Goal: Information Seeking & Learning: Learn about a topic

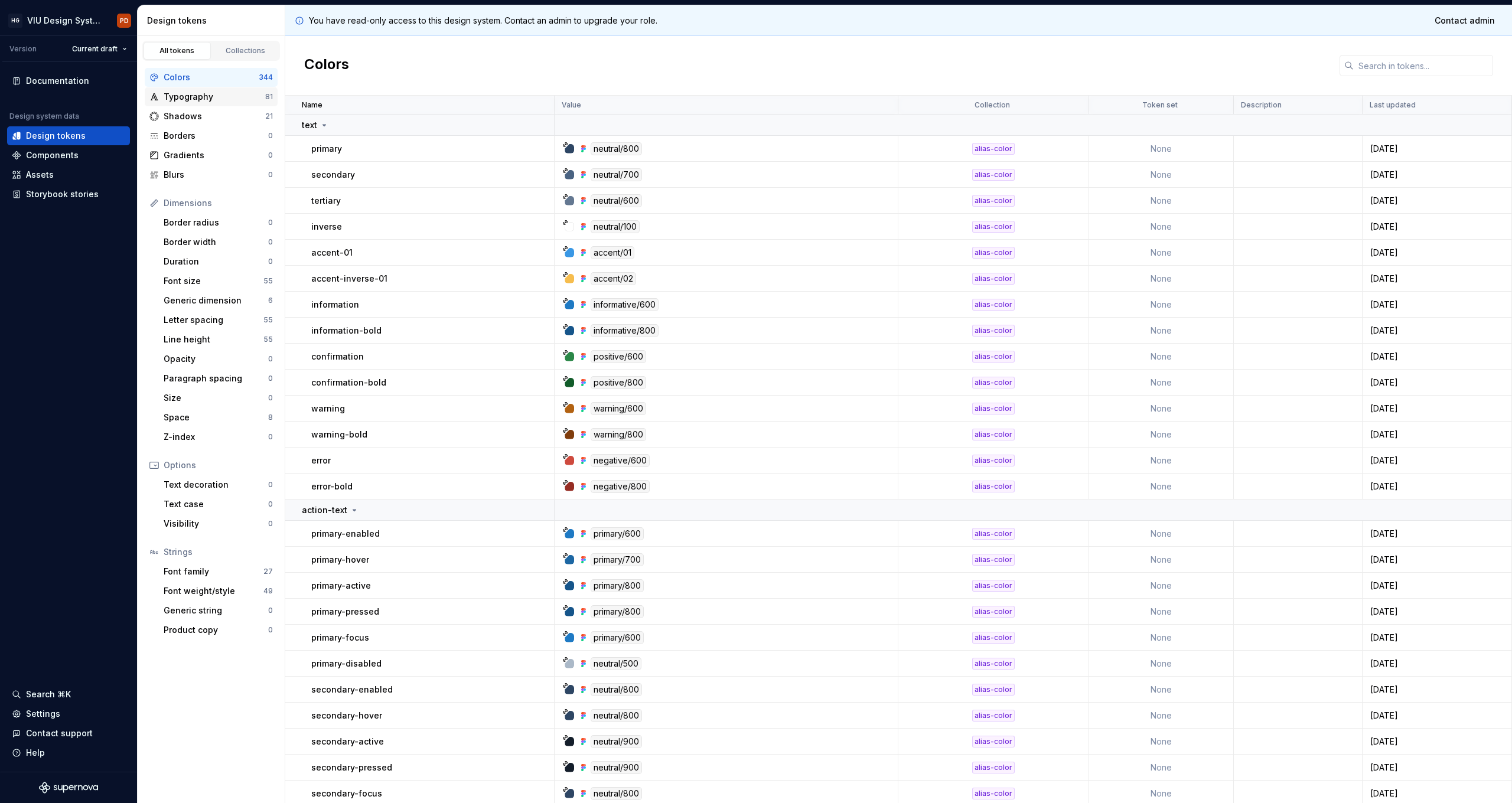
click at [211, 94] on div "Typography" at bounding box center [214, 97] width 102 height 12
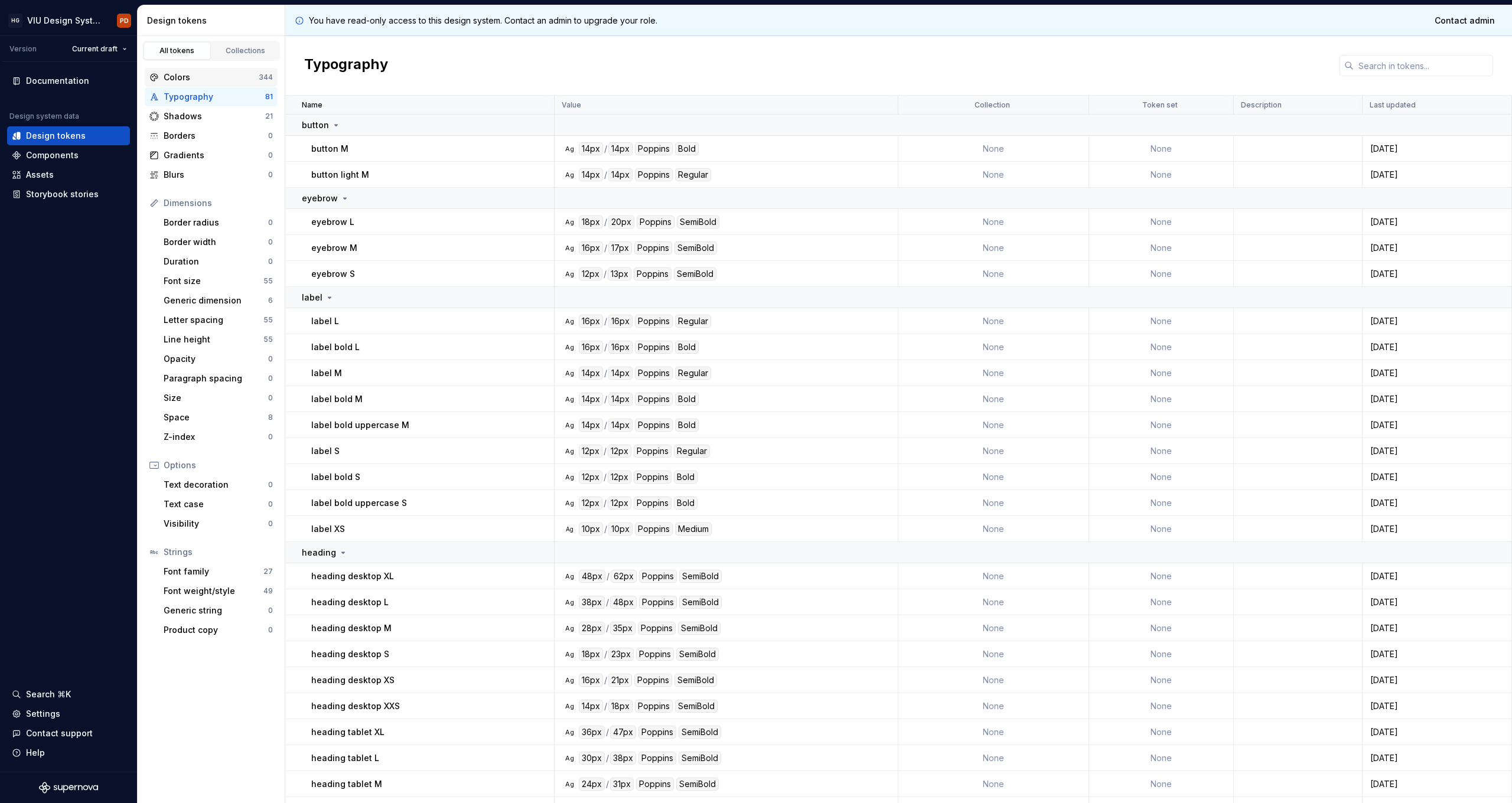
click at [183, 79] on div "Colors" at bounding box center [211, 77] width 95 height 12
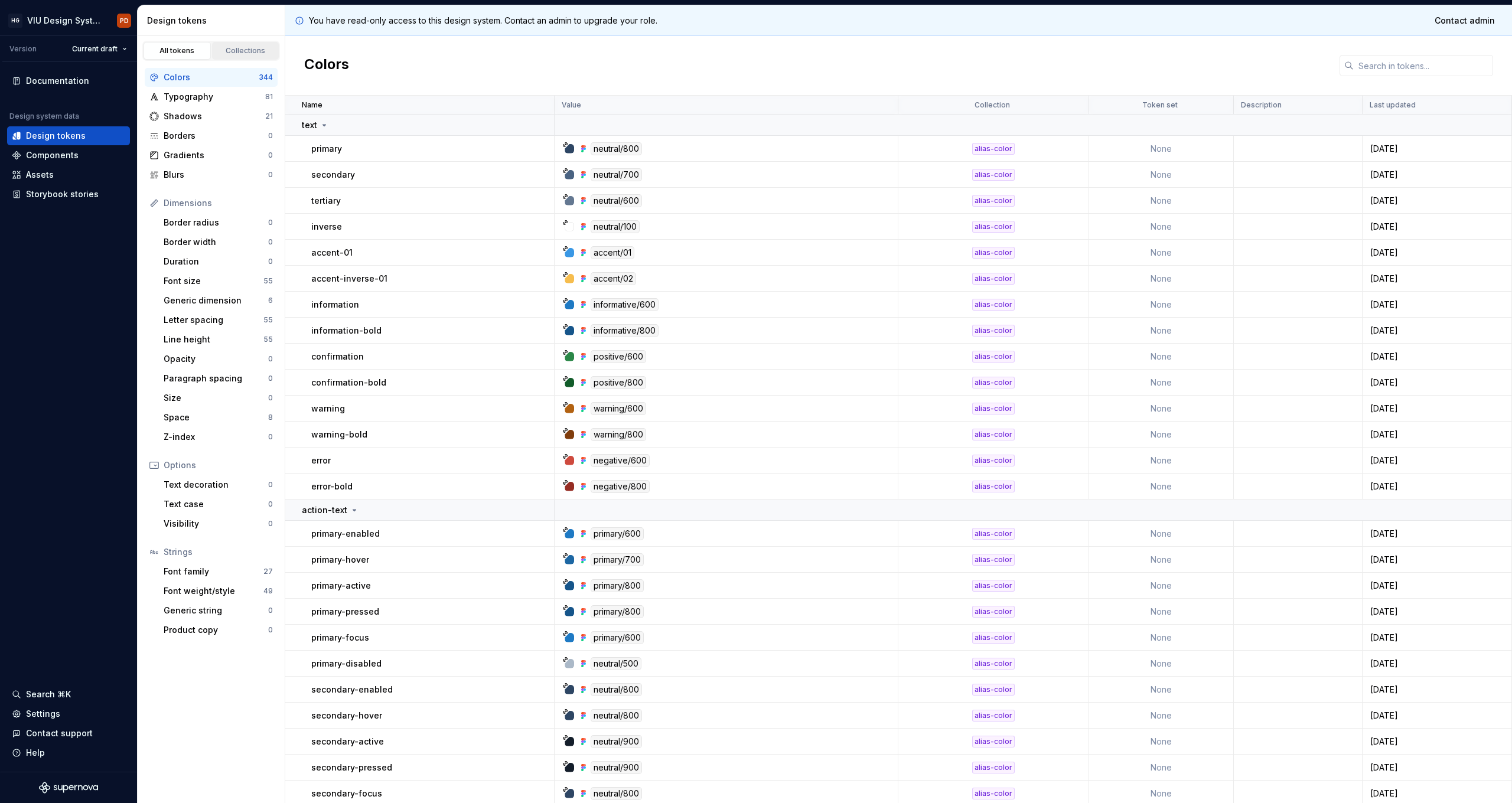
click at [244, 50] on div "Collections" at bounding box center [246, 51] width 59 height 10
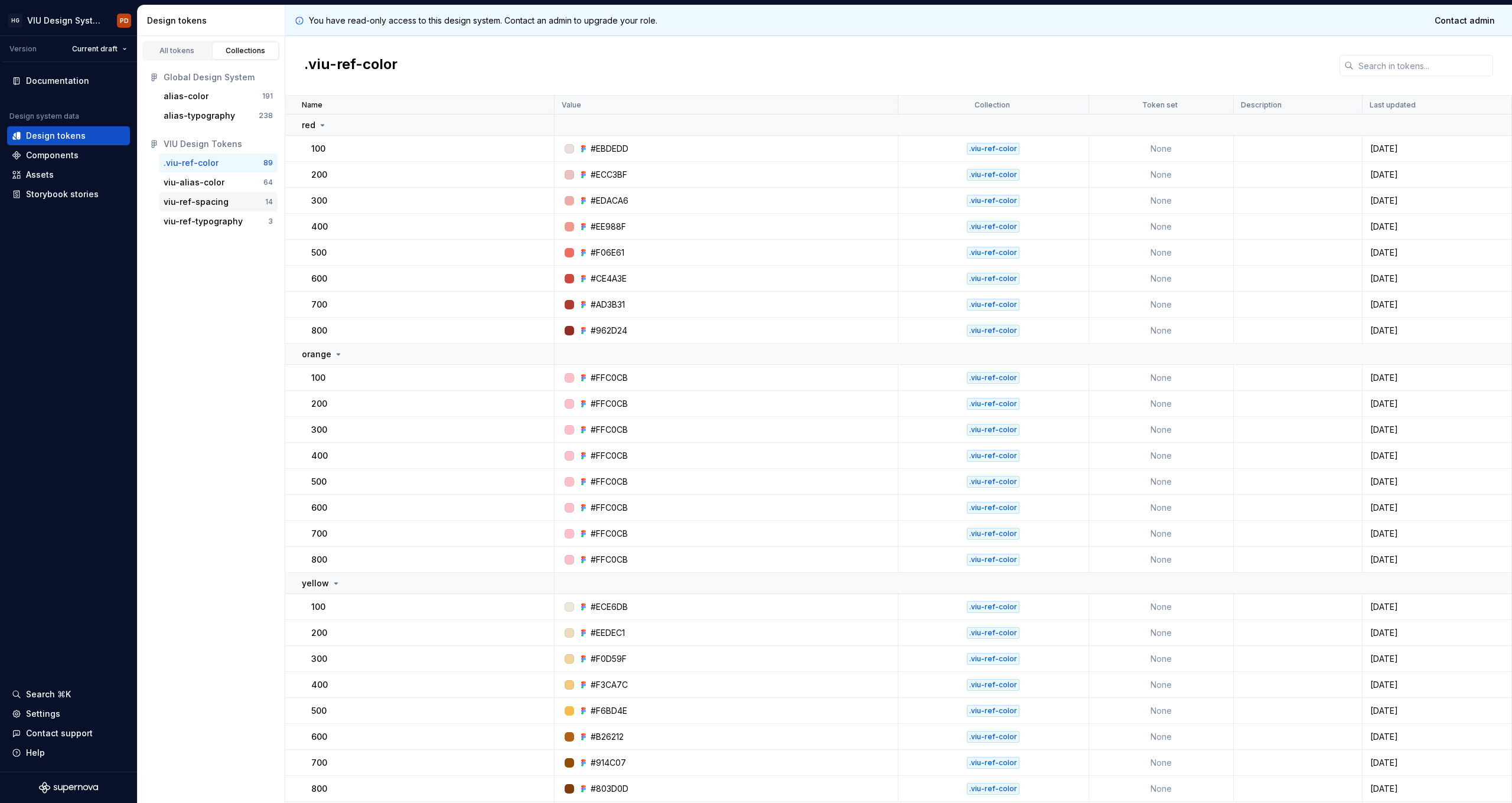
click at [205, 206] on div "viu-ref-spacing" at bounding box center [195, 202] width 65 height 12
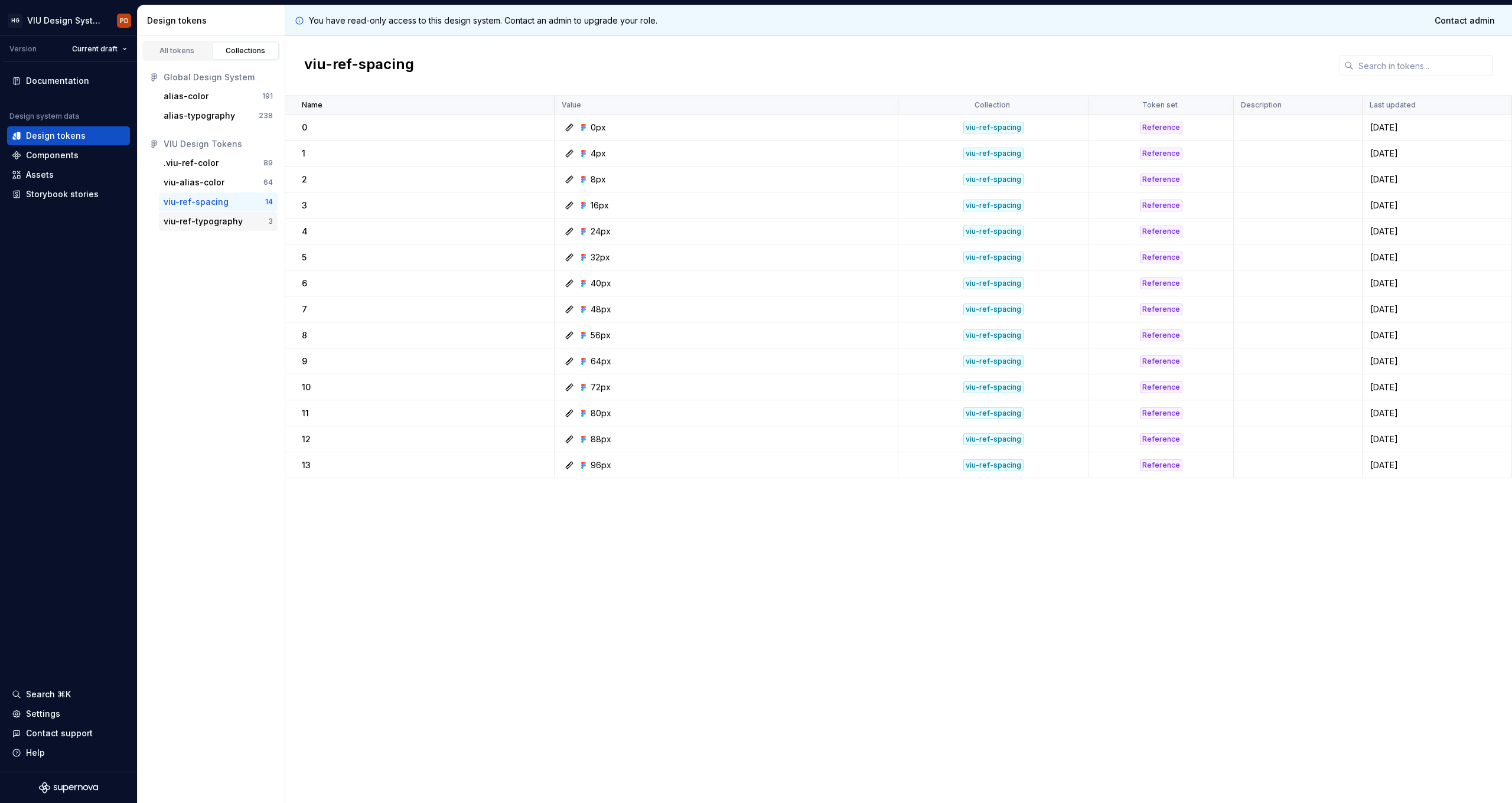
click at [209, 226] on div "viu-ref-typography" at bounding box center [203, 221] width 79 height 12
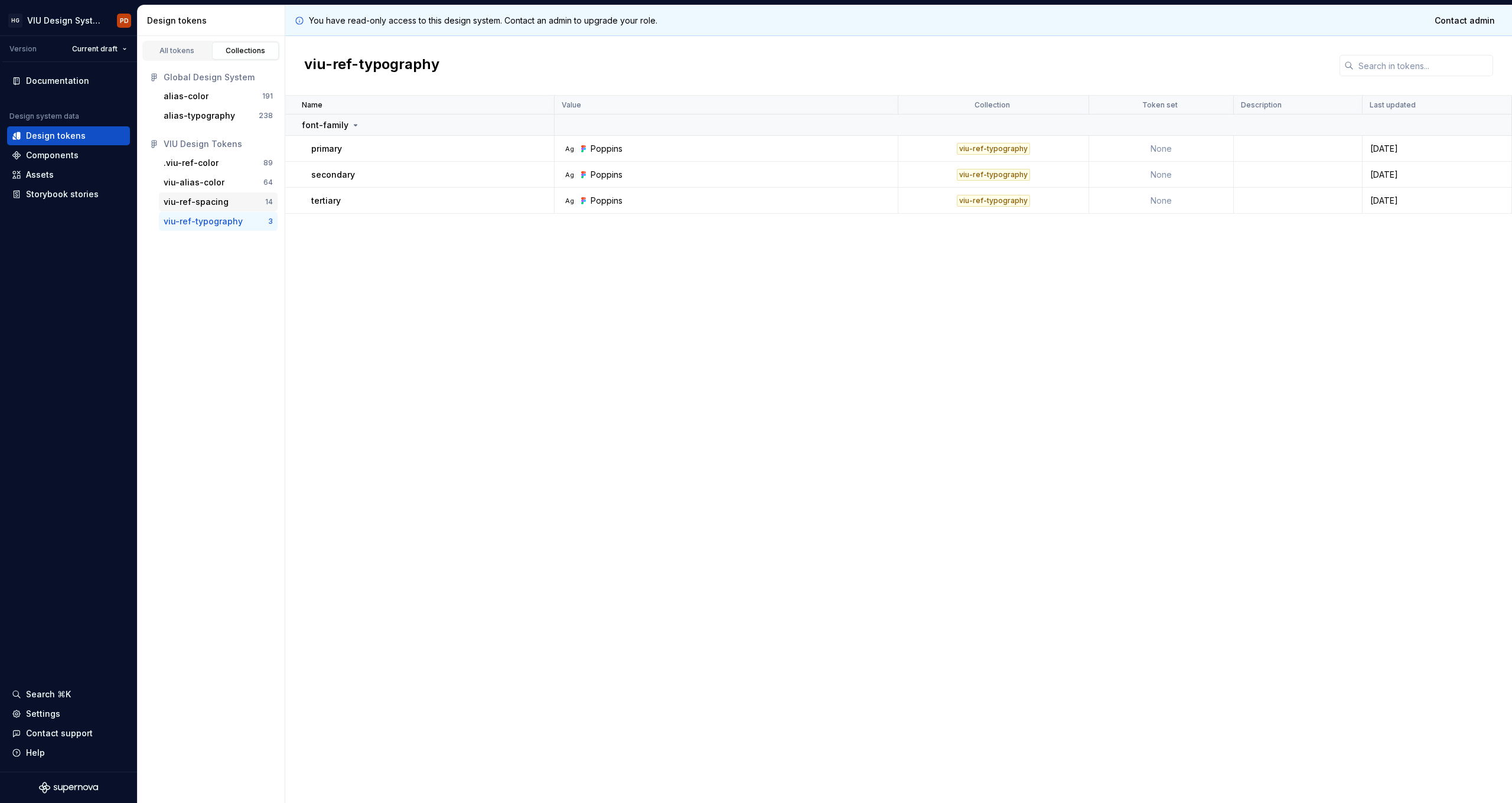
click at [205, 202] on div "viu-ref-spacing" at bounding box center [195, 202] width 65 height 12
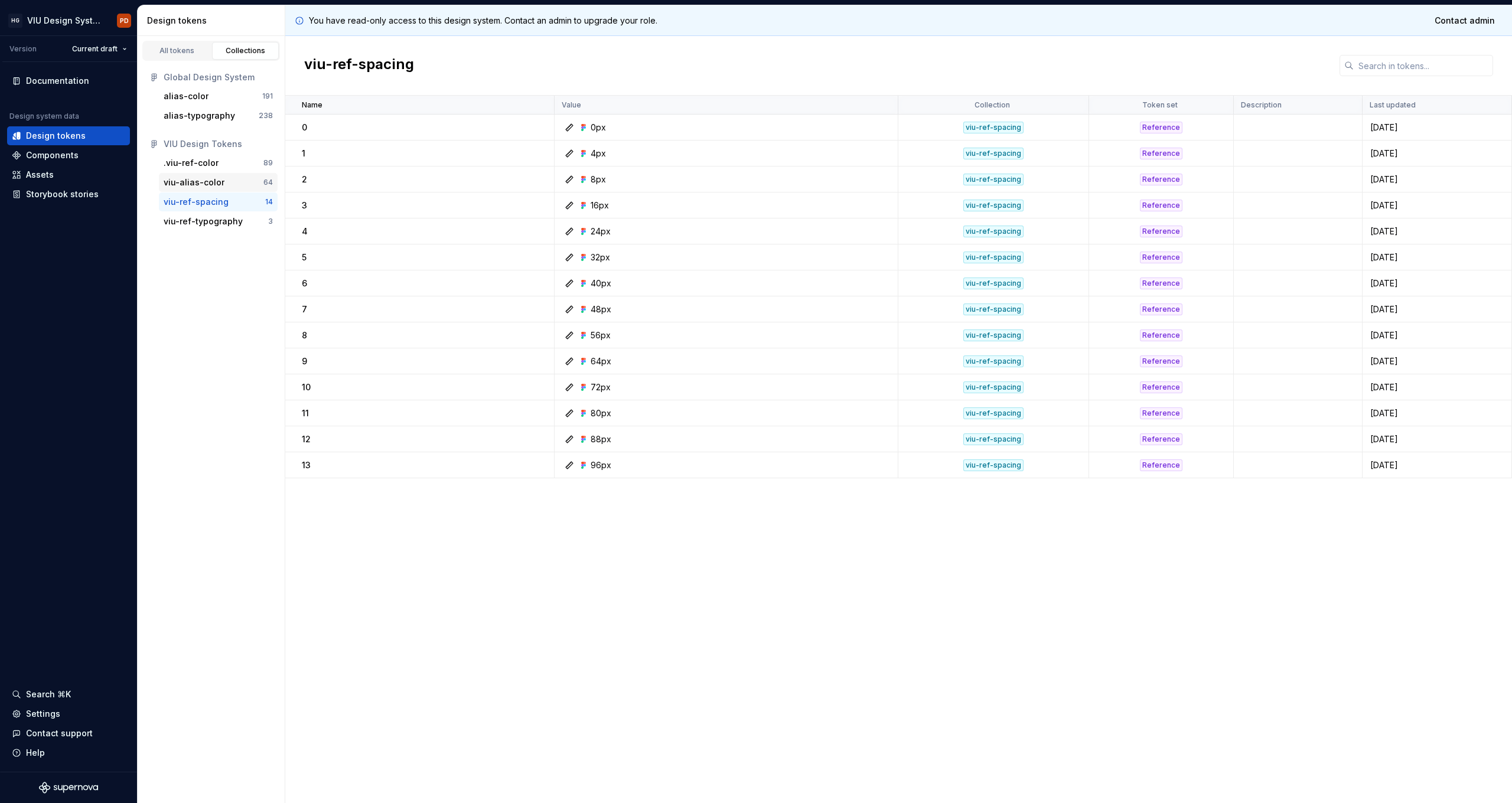
click at [191, 182] on div "viu-alias-color" at bounding box center [194, 183] width 61 height 12
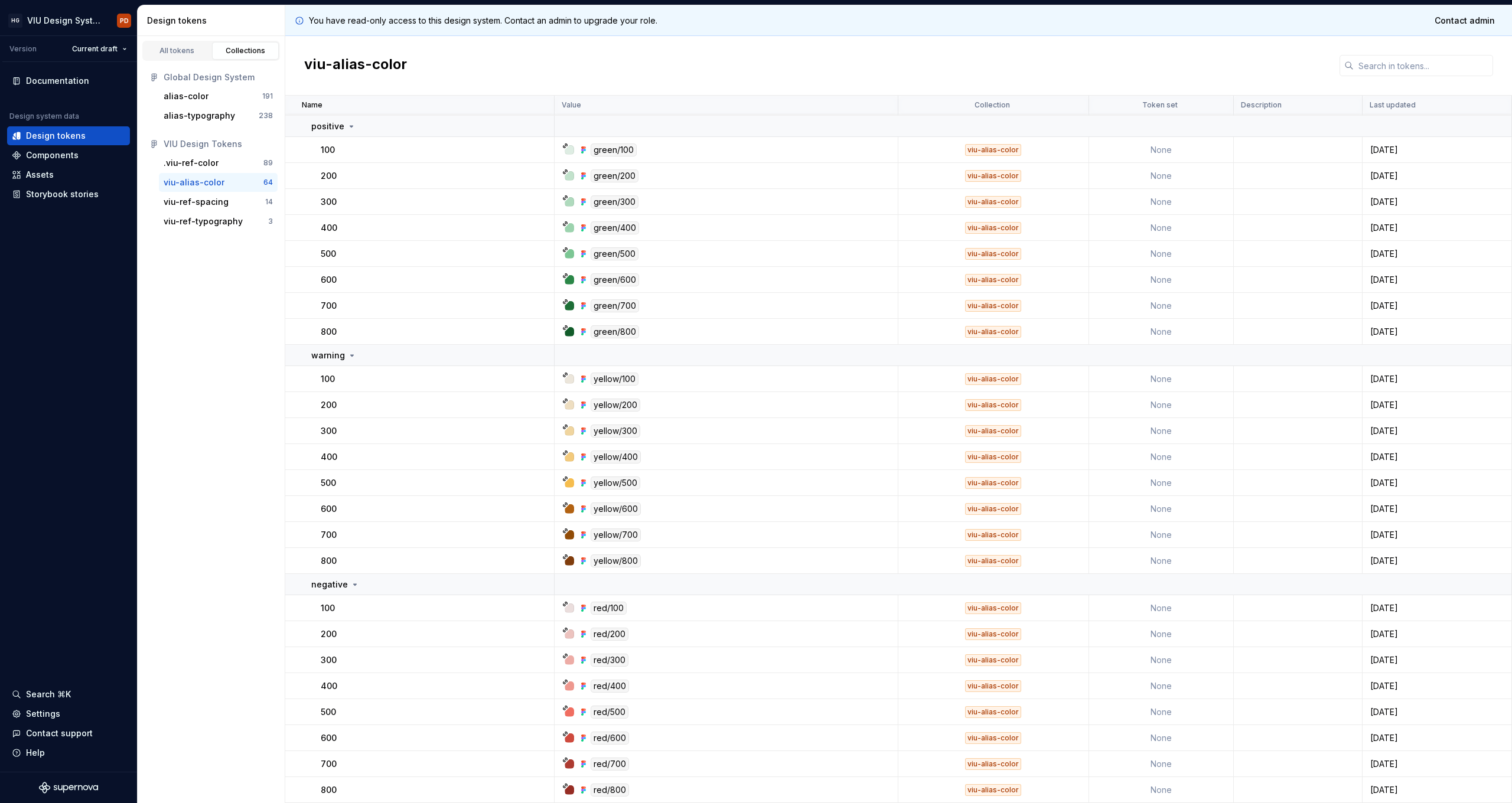
scroll to position [1145, 0]
click at [206, 159] on div ".viu-ref-color" at bounding box center [191, 163] width 55 height 12
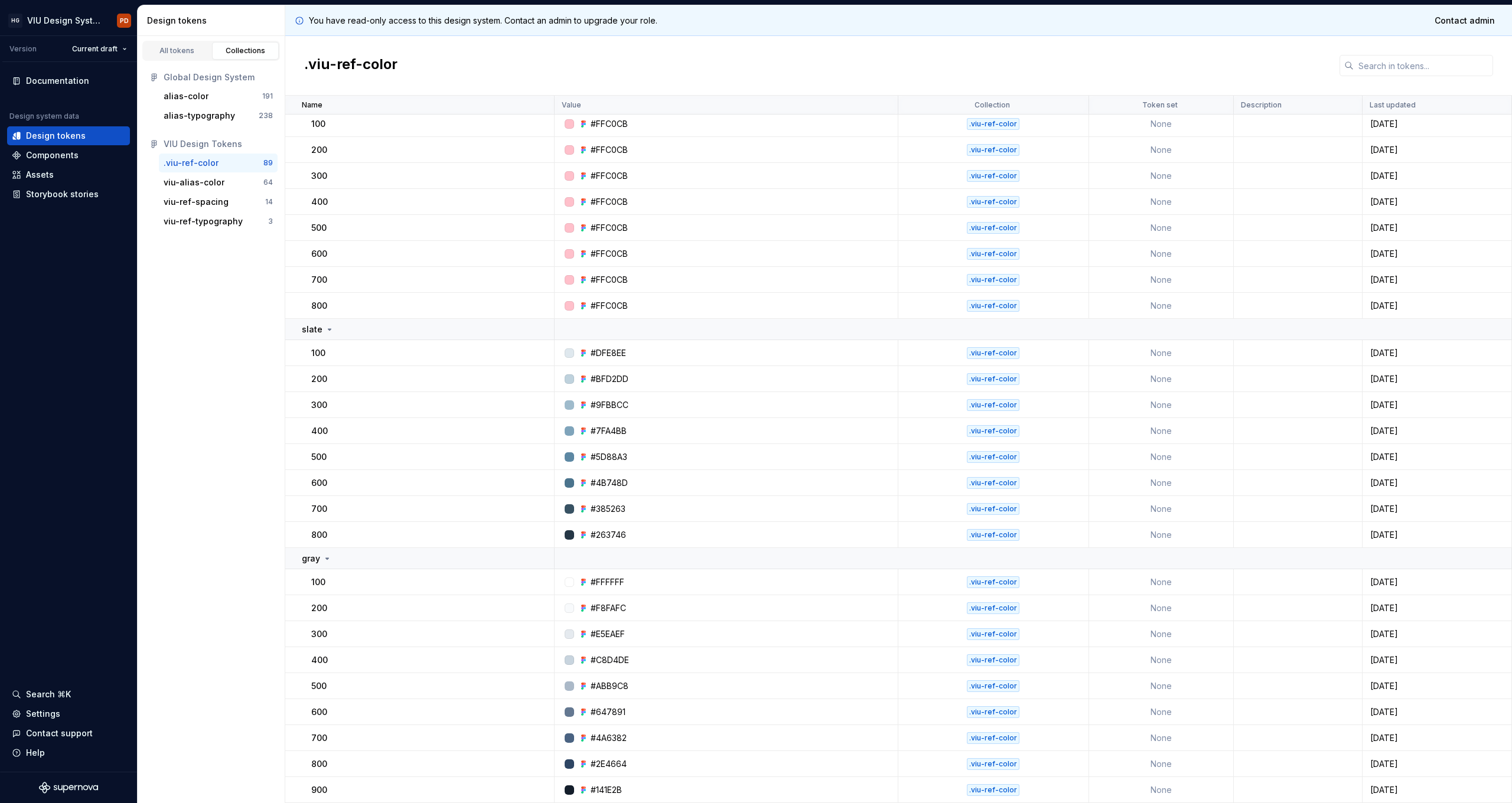
scroll to position [1858, 0]
click at [183, 113] on div "alias-typography" at bounding box center [199, 115] width 71 height 12
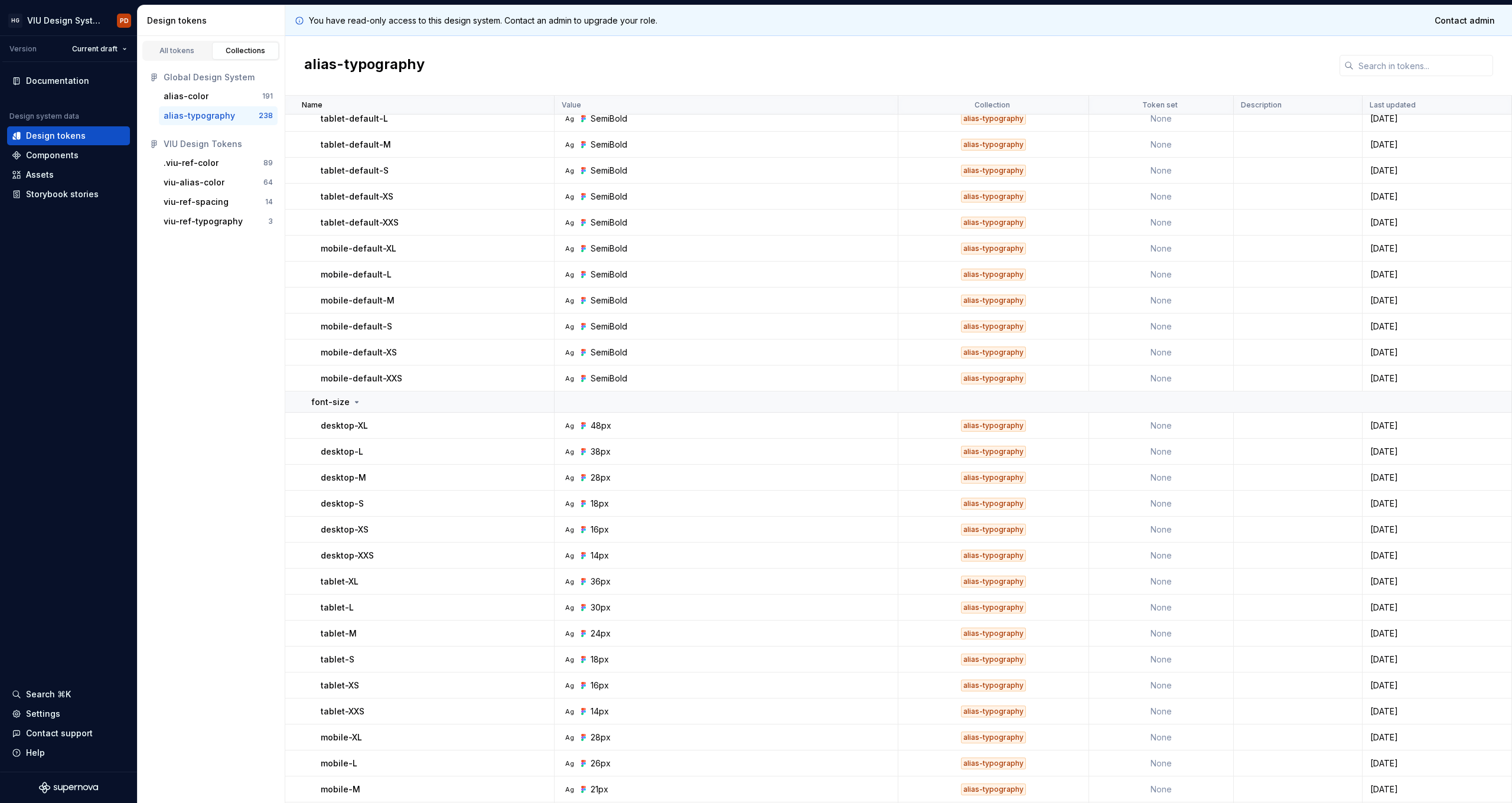
scroll to position [1095, 0]
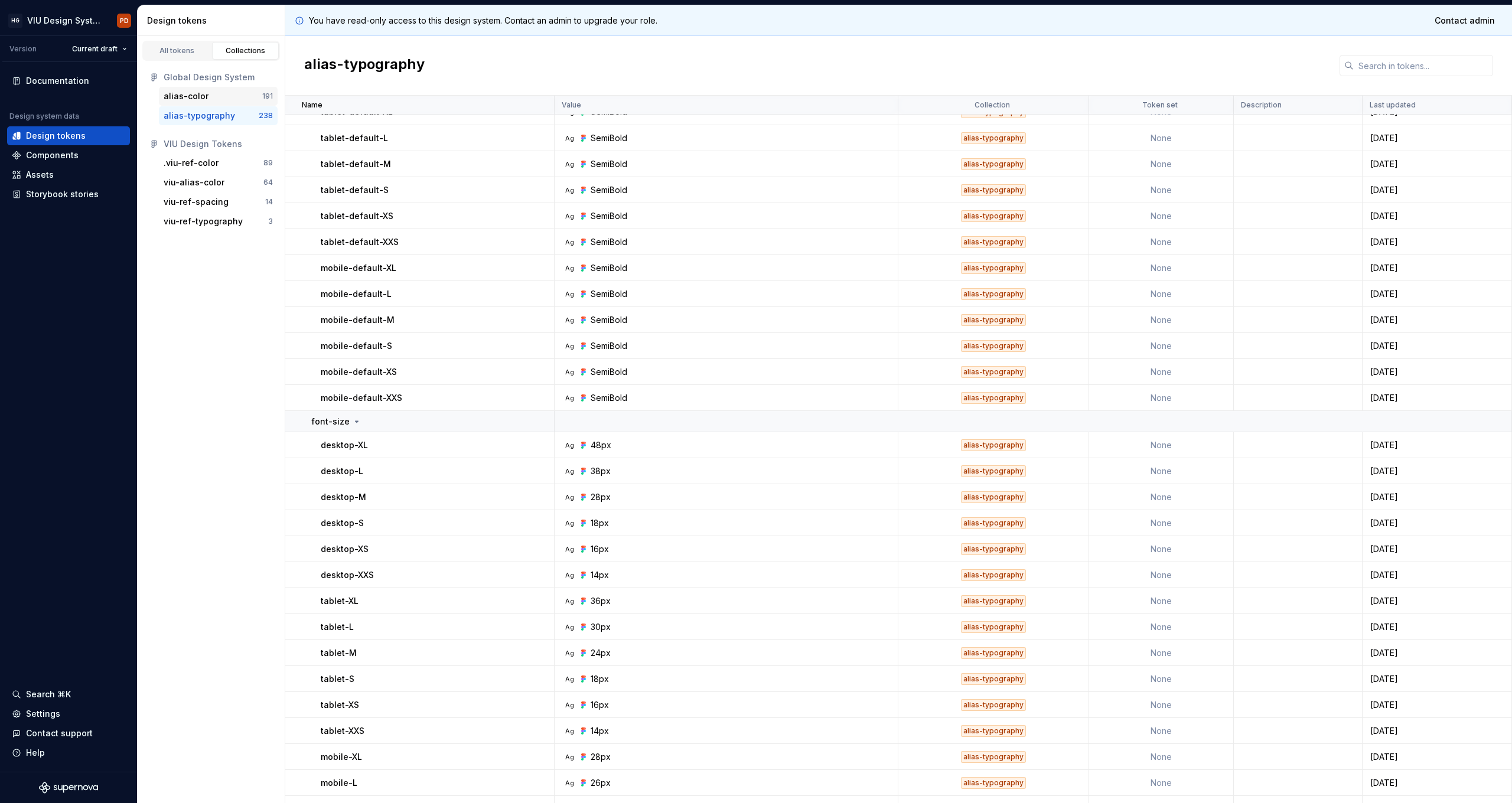
click at [208, 95] on div "alias-color" at bounding box center [212, 96] width 98 height 12
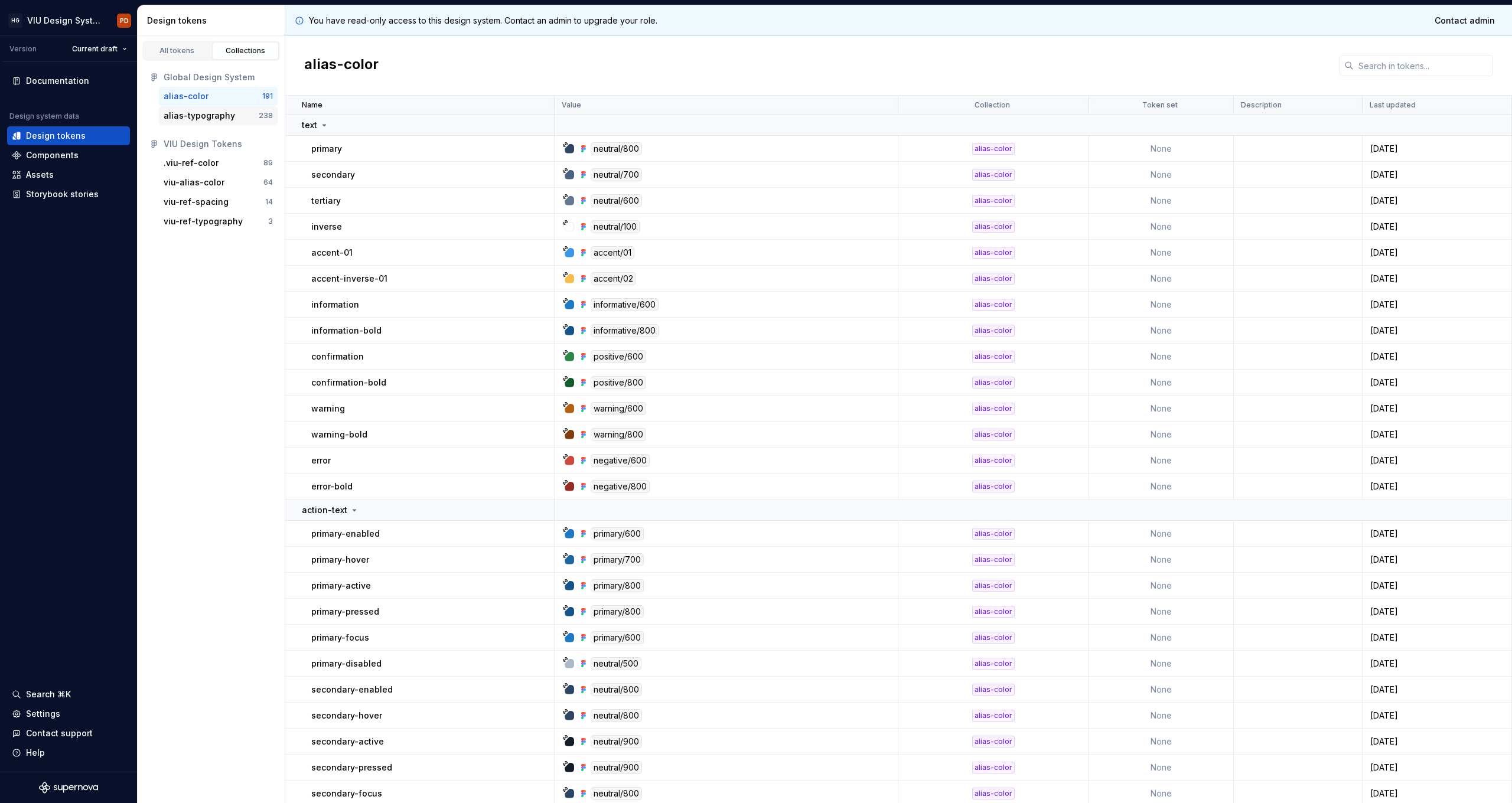
click at [211, 114] on div "alias-typography" at bounding box center [199, 115] width 71 height 12
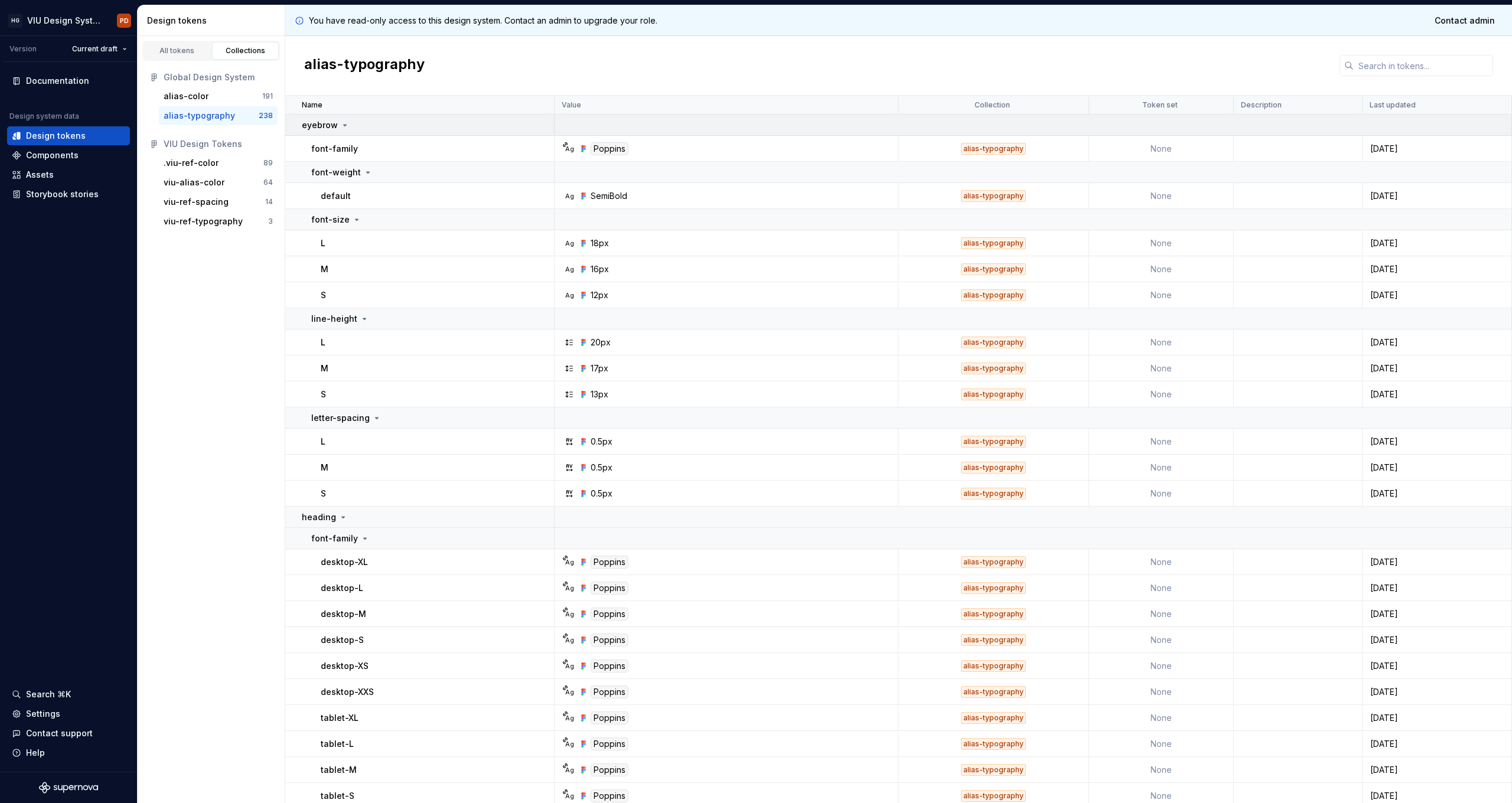
click at [336, 122] on div "eyebrow" at bounding box center [326, 125] width 48 height 12
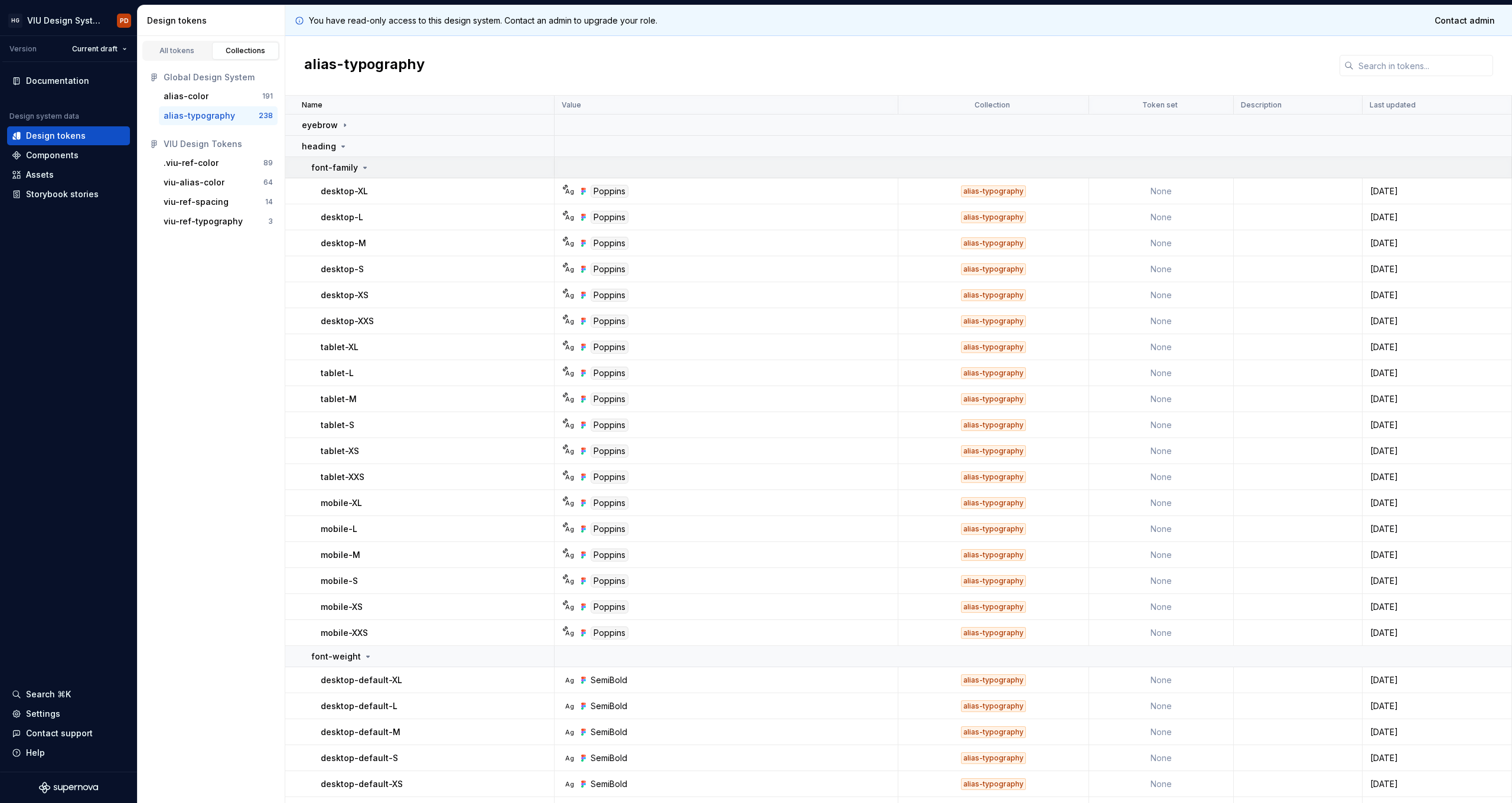
click at [360, 170] on icon at bounding box center [365, 168] width 10 height 10
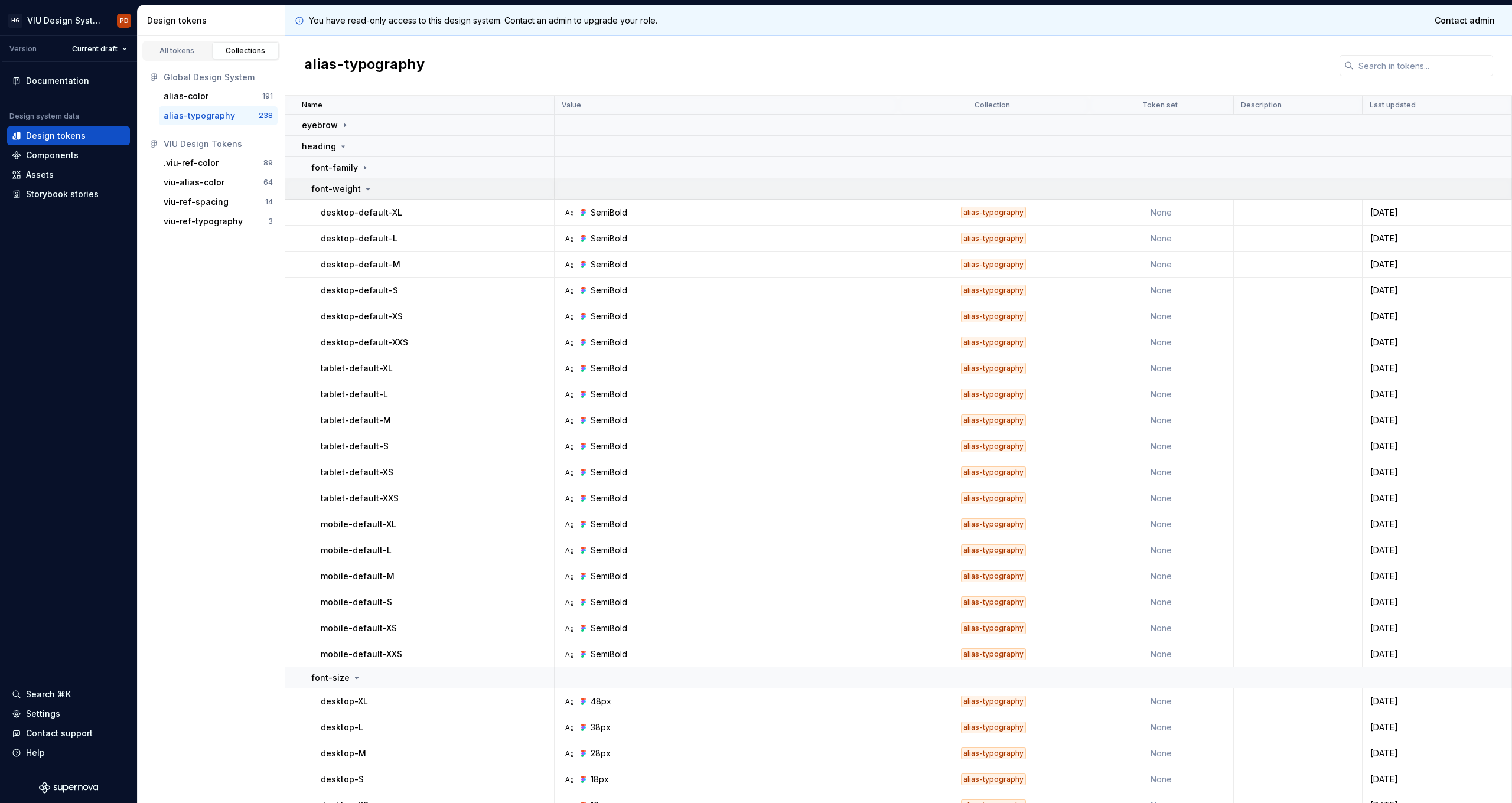
click at [357, 186] on div "font-weight" at bounding box center [342, 189] width 62 height 12
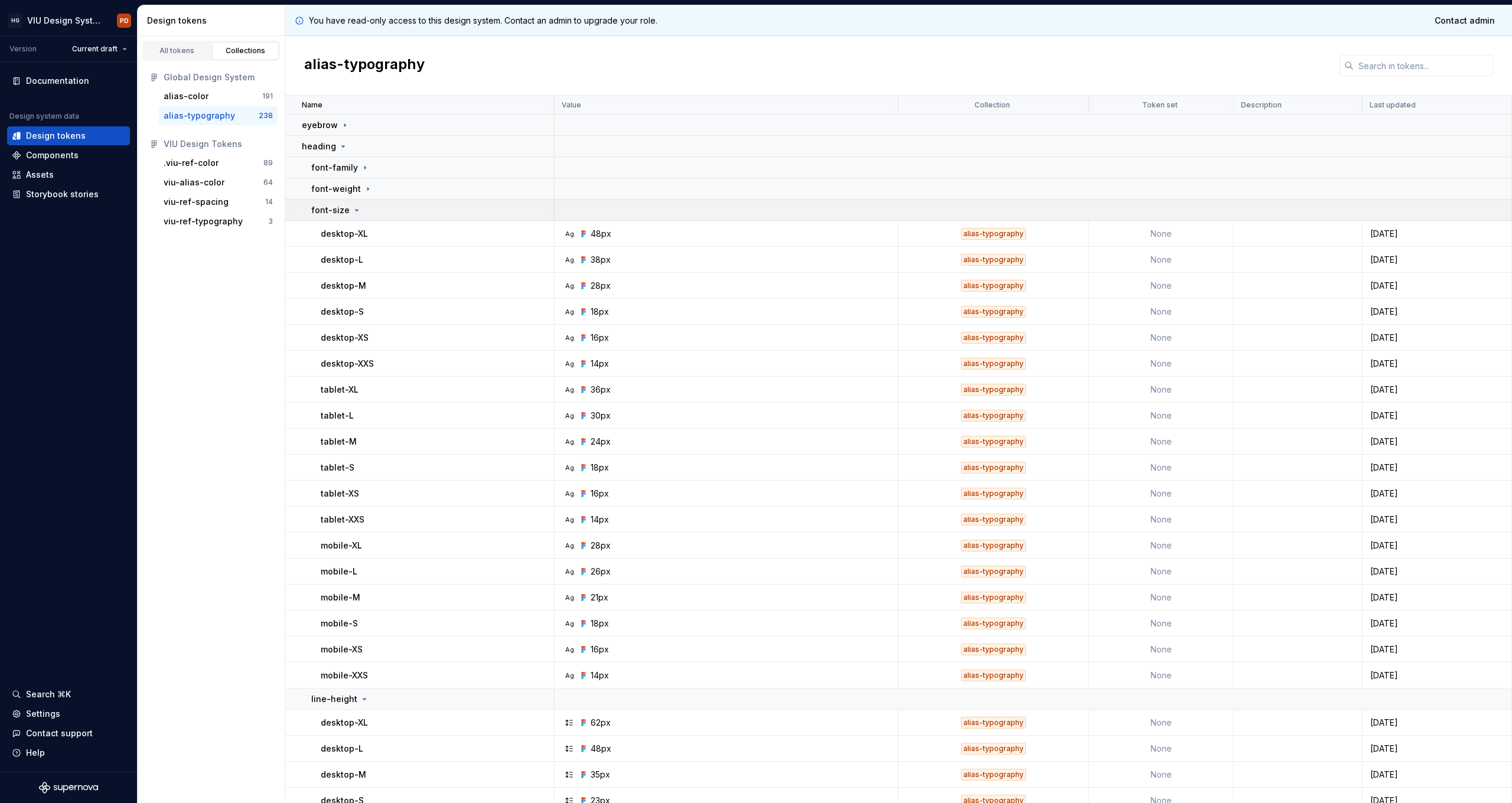
click at [348, 214] on div "font-size" at bounding box center [336, 210] width 50 height 12
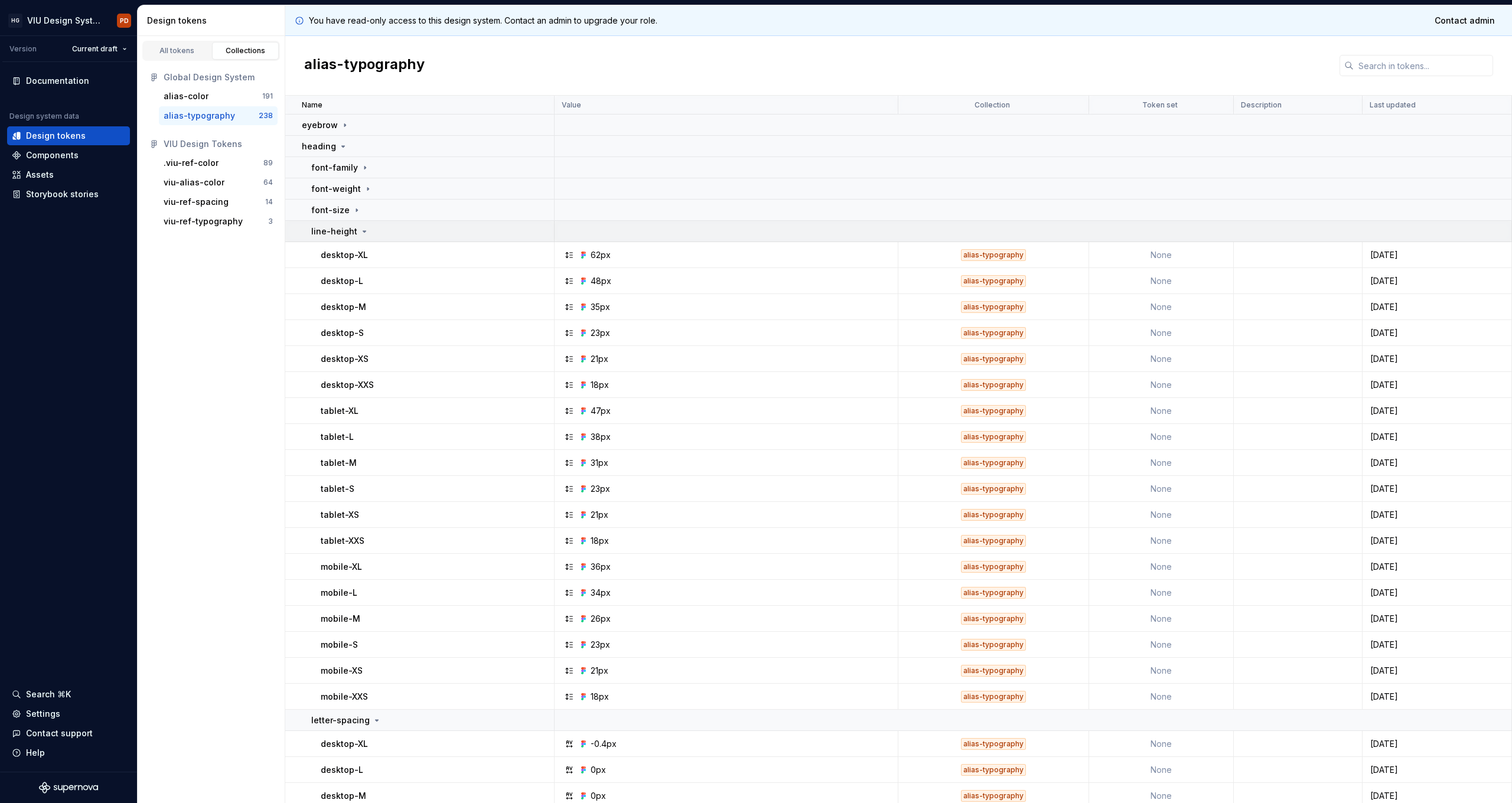
click at [357, 236] on div "line-height" at bounding box center [340, 231] width 58 height 12
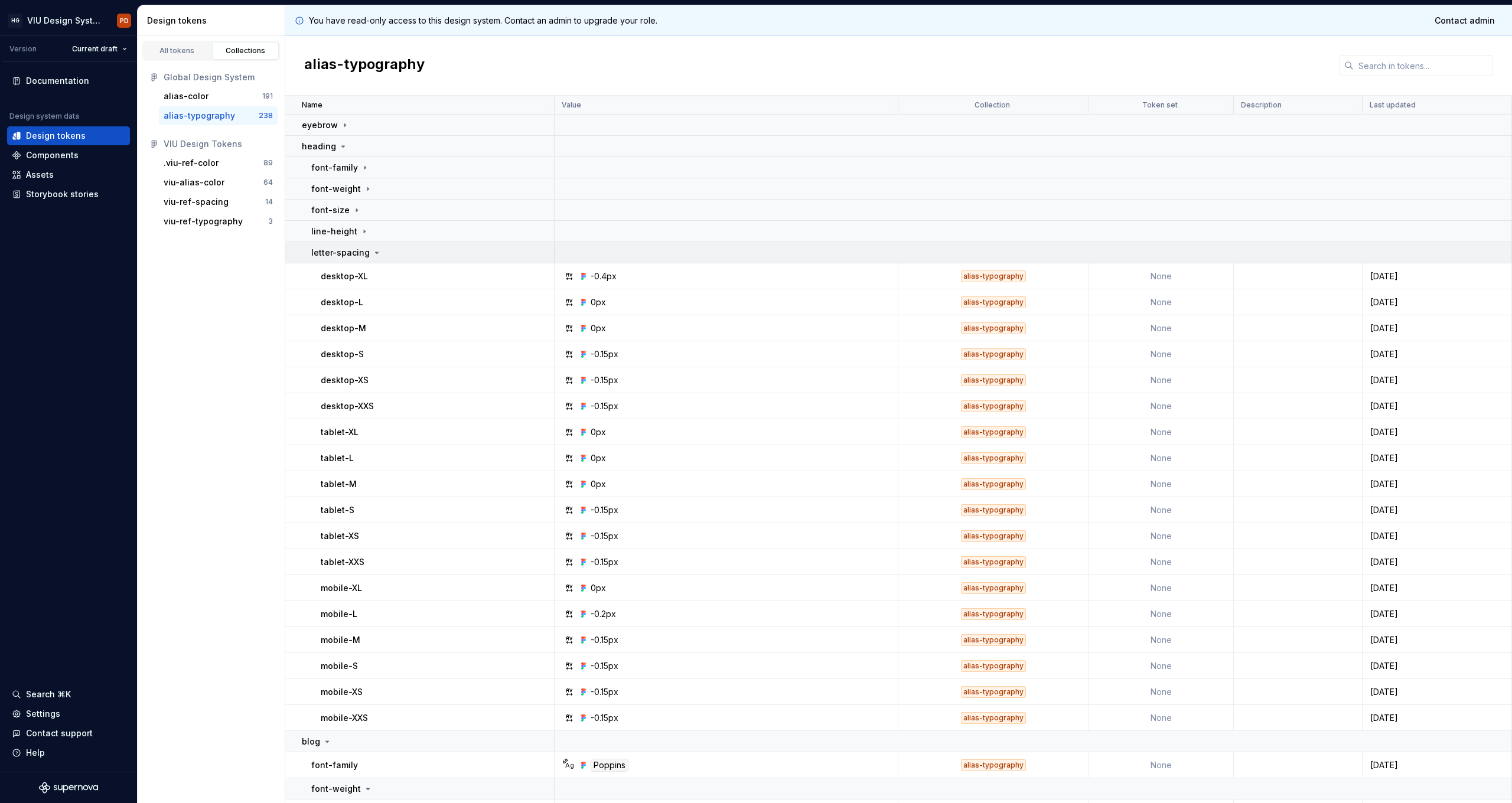
click at [368, 255] on div "letter-spacing" at bounding box center [347, 252] width 70 height 12
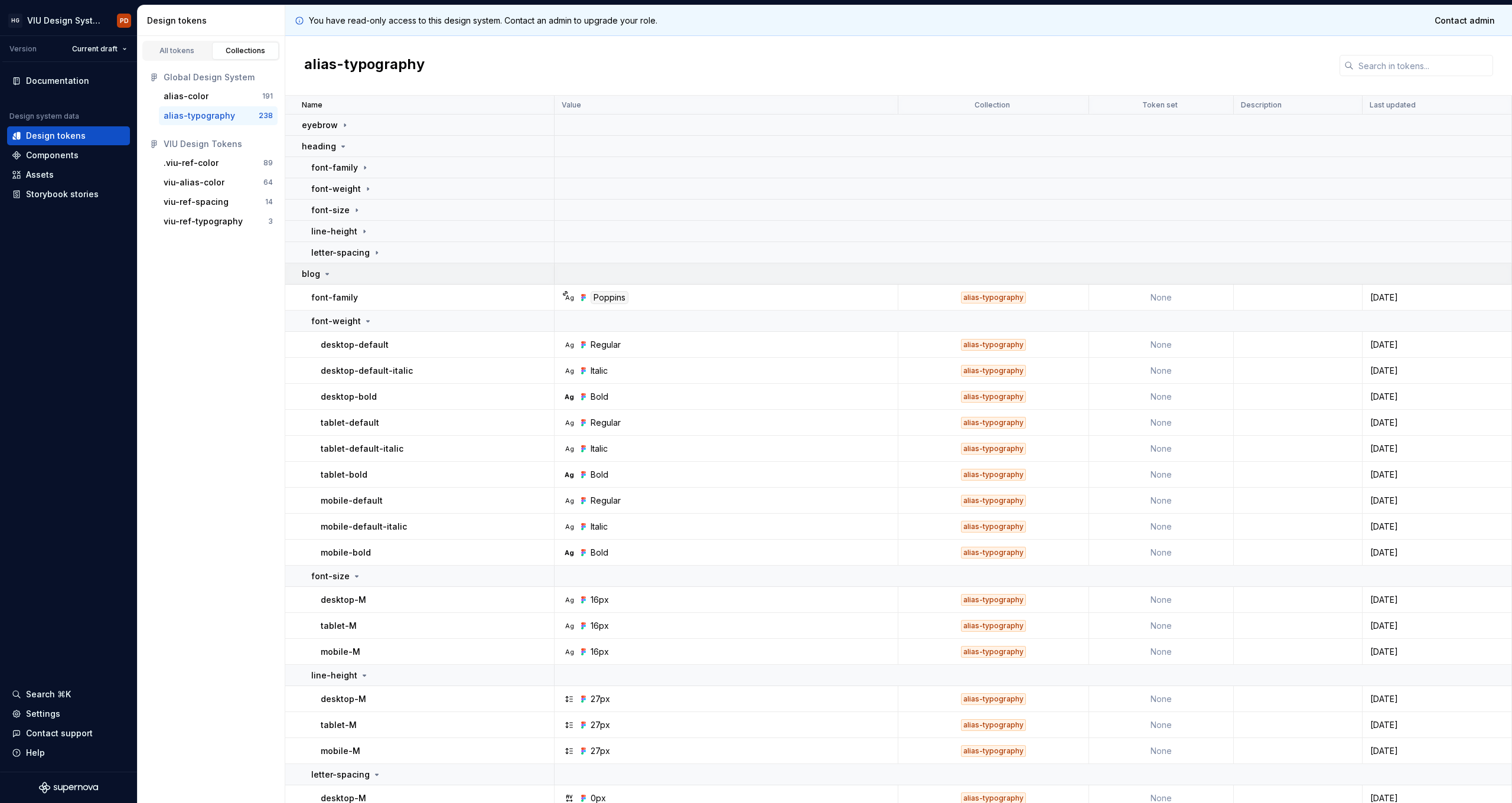
click at [326, 274] on icon at bounding box center [327, 274] width 3 height 1
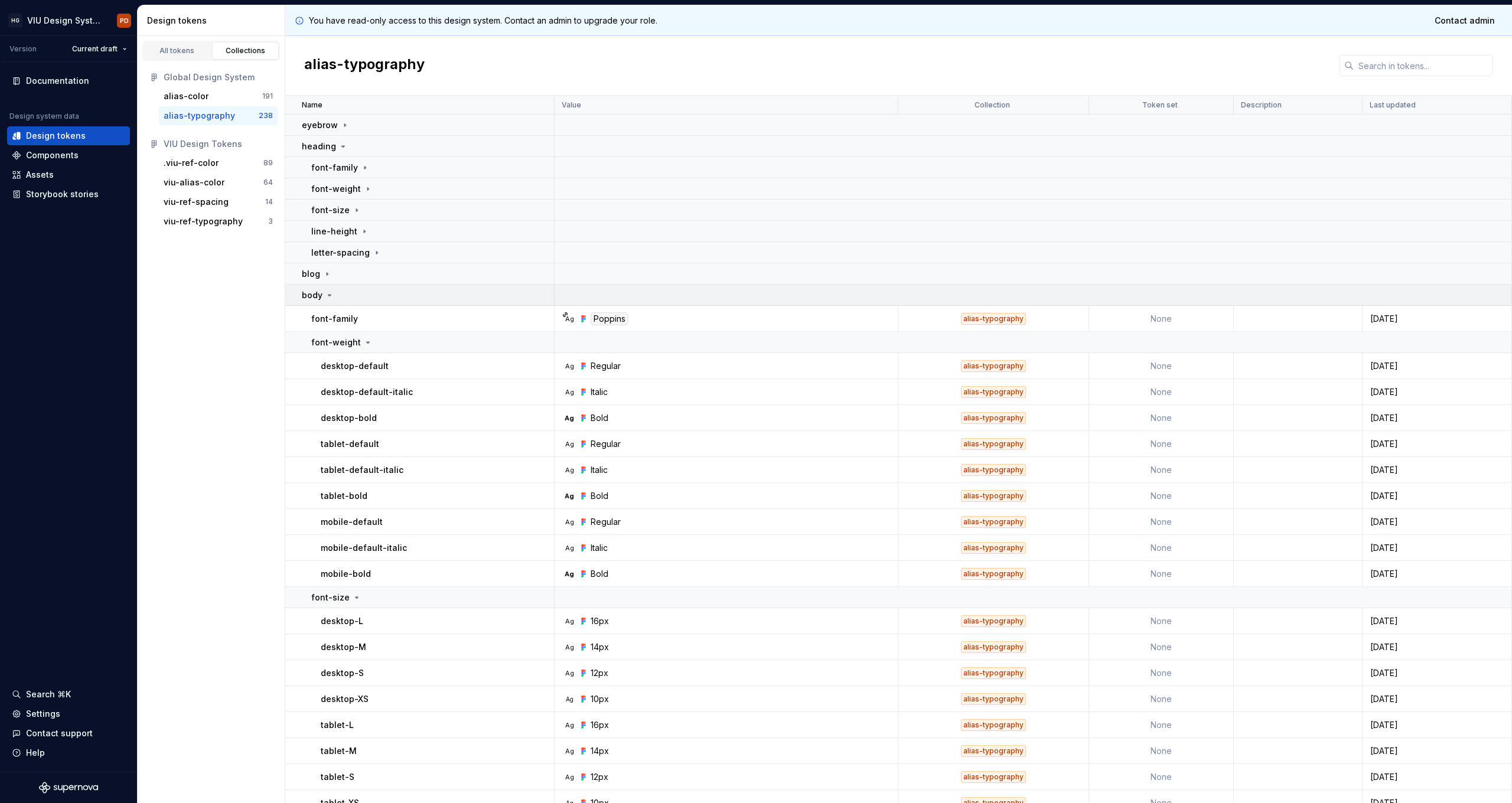
click at [325, 296] on icon at bounding box center [330, 295] width 10 height 10
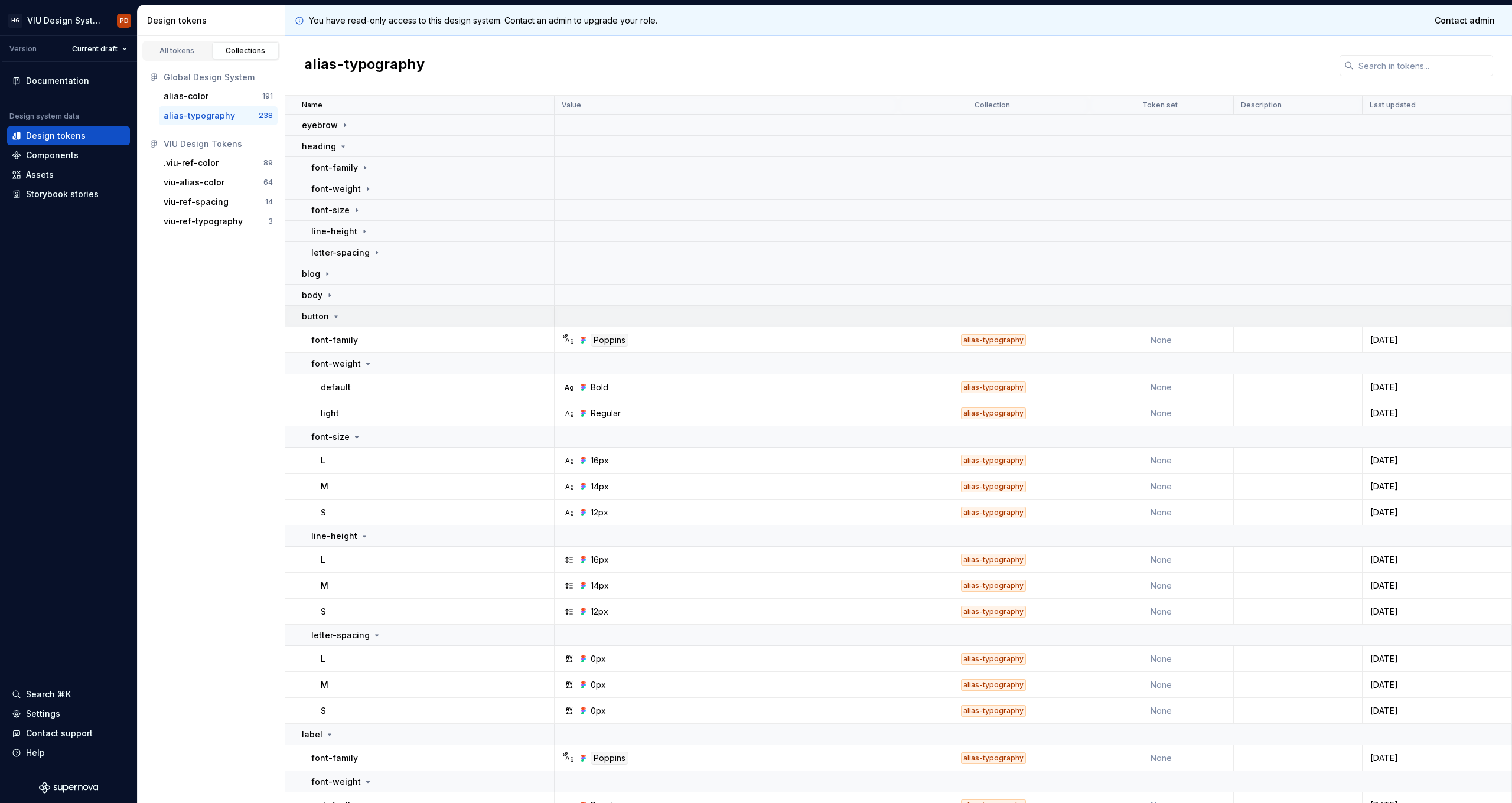
click at [333, 325] on td "button" at bounding box center [419, 316] width 269 height 22
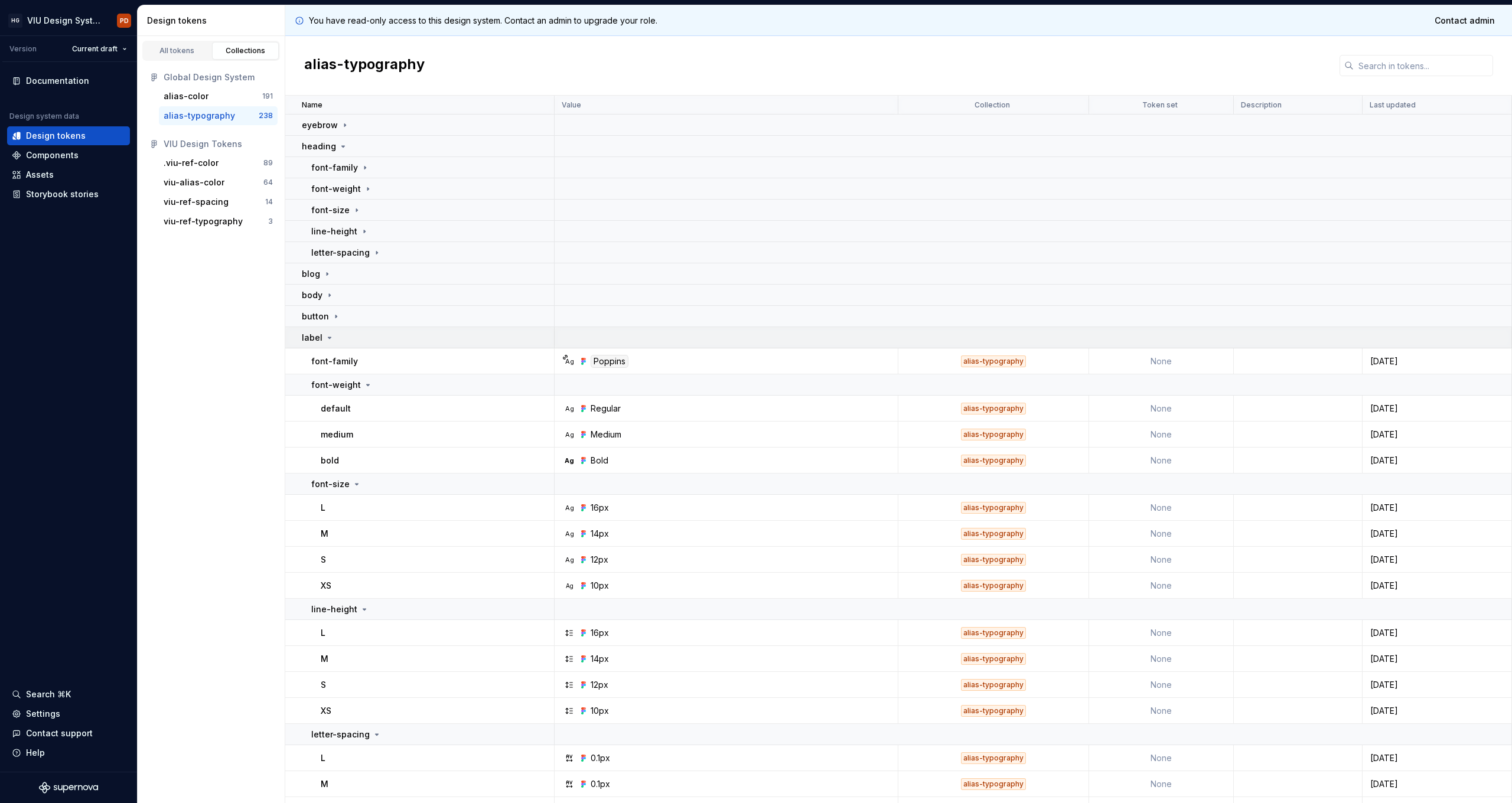
click at [327, 339] on icon at bounding box center [330, 338] width 10 height 10
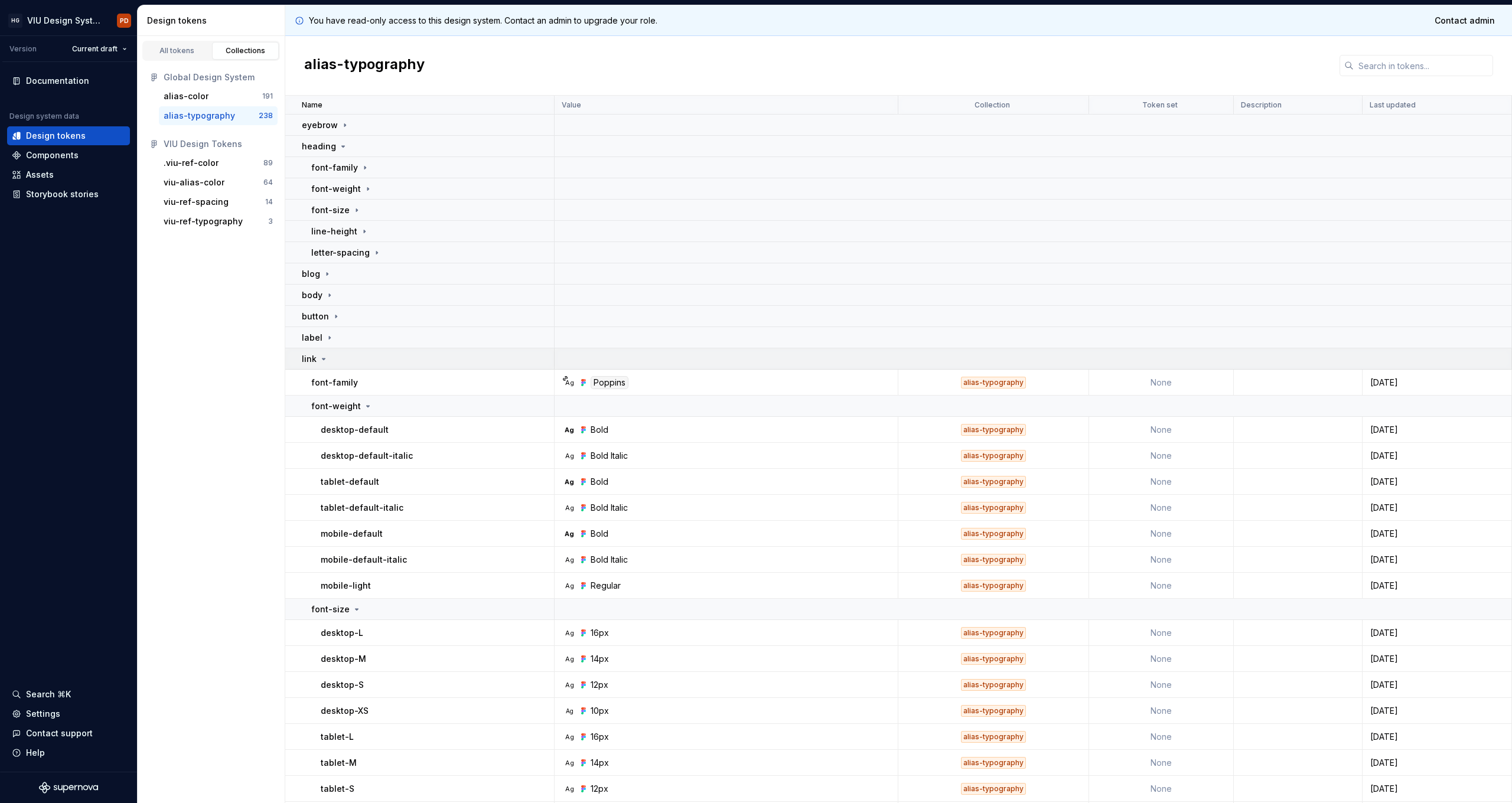
click at [323, 362] on icon at bounding box center [323, 359] width 10 height 10
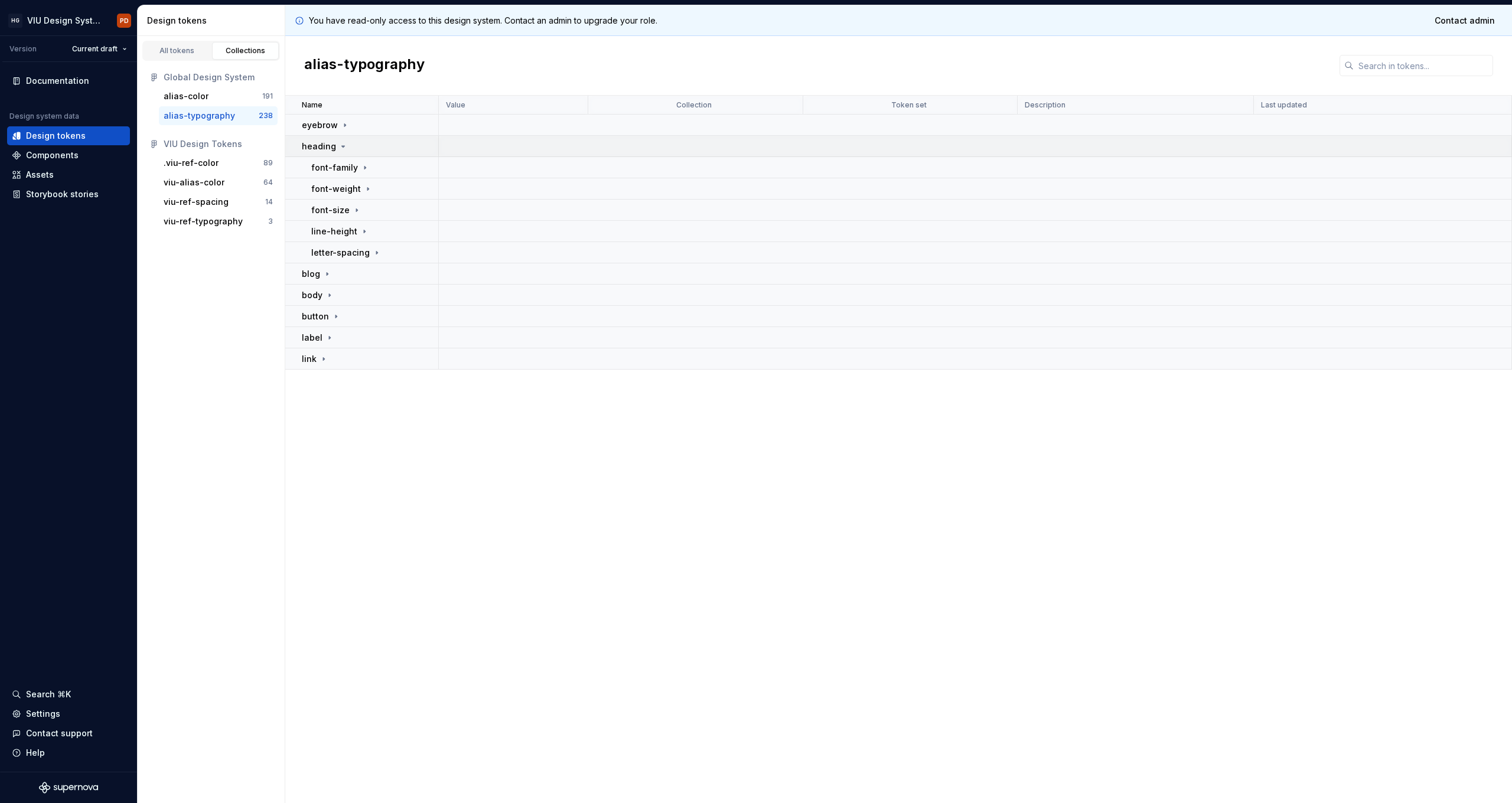
click at [342, 146] on icon at bounding box center [343, 146] width 3 height 1
click at [326, 231] on icon at bounding box center [330, 231] width 10 height 10
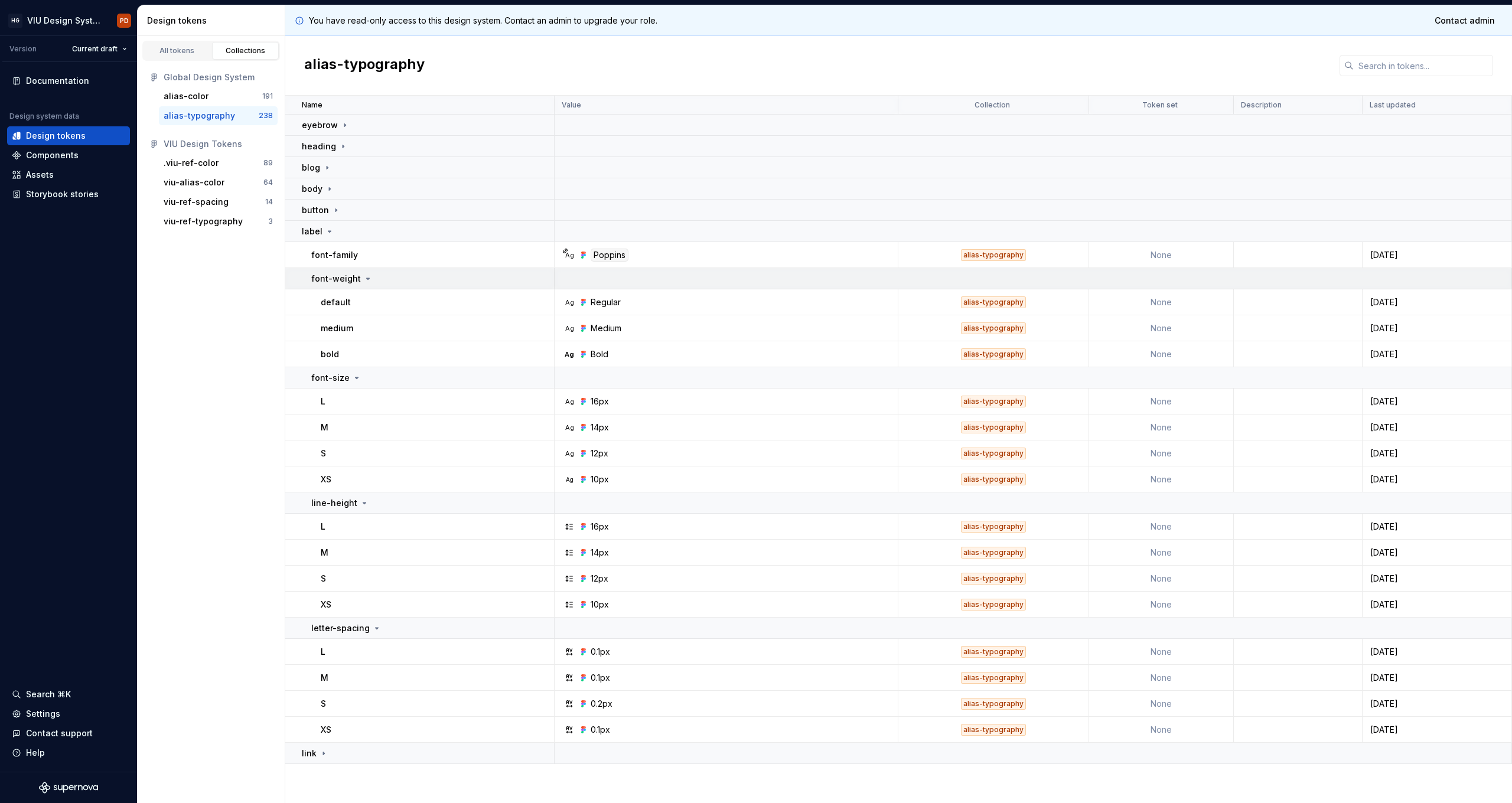
click at [363, 278] on icon at bounding box center [368, 279] width 10 height 10
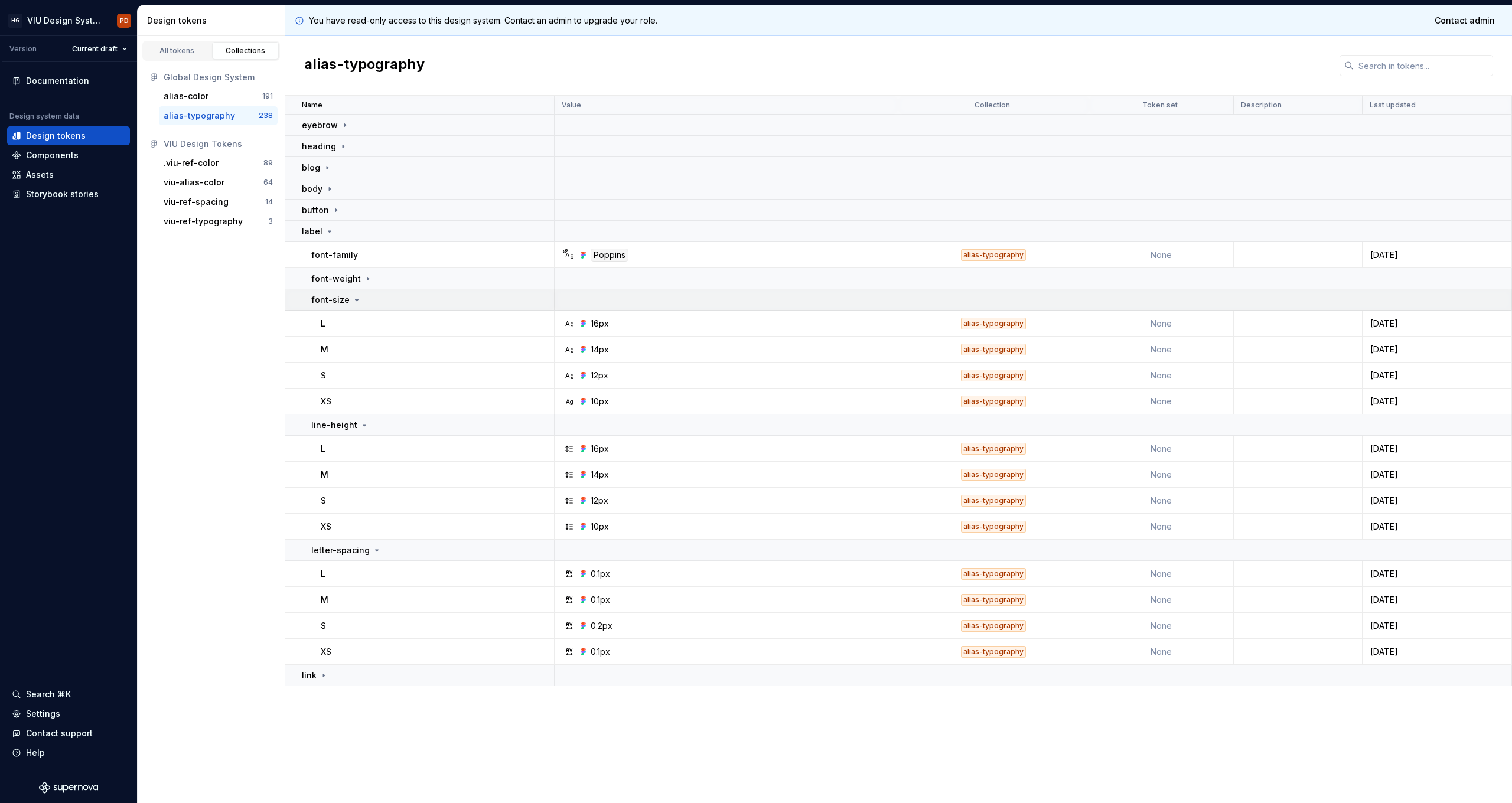
click at [352, 303] on icon at bounding box center [357, 300] width 10 height 10
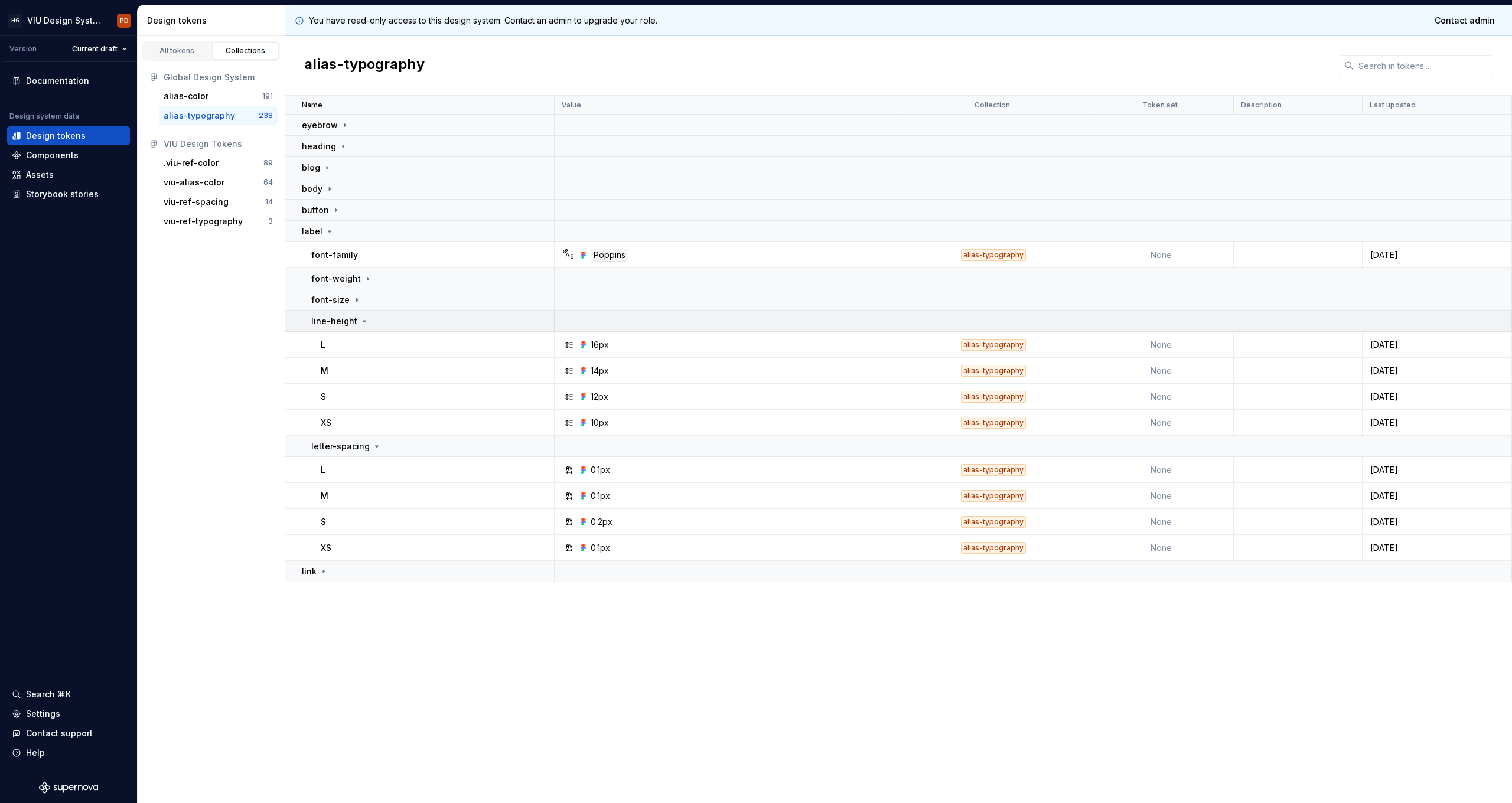
click at [359, 323] on icon at bounding box center [364, 321] width 10 height 10
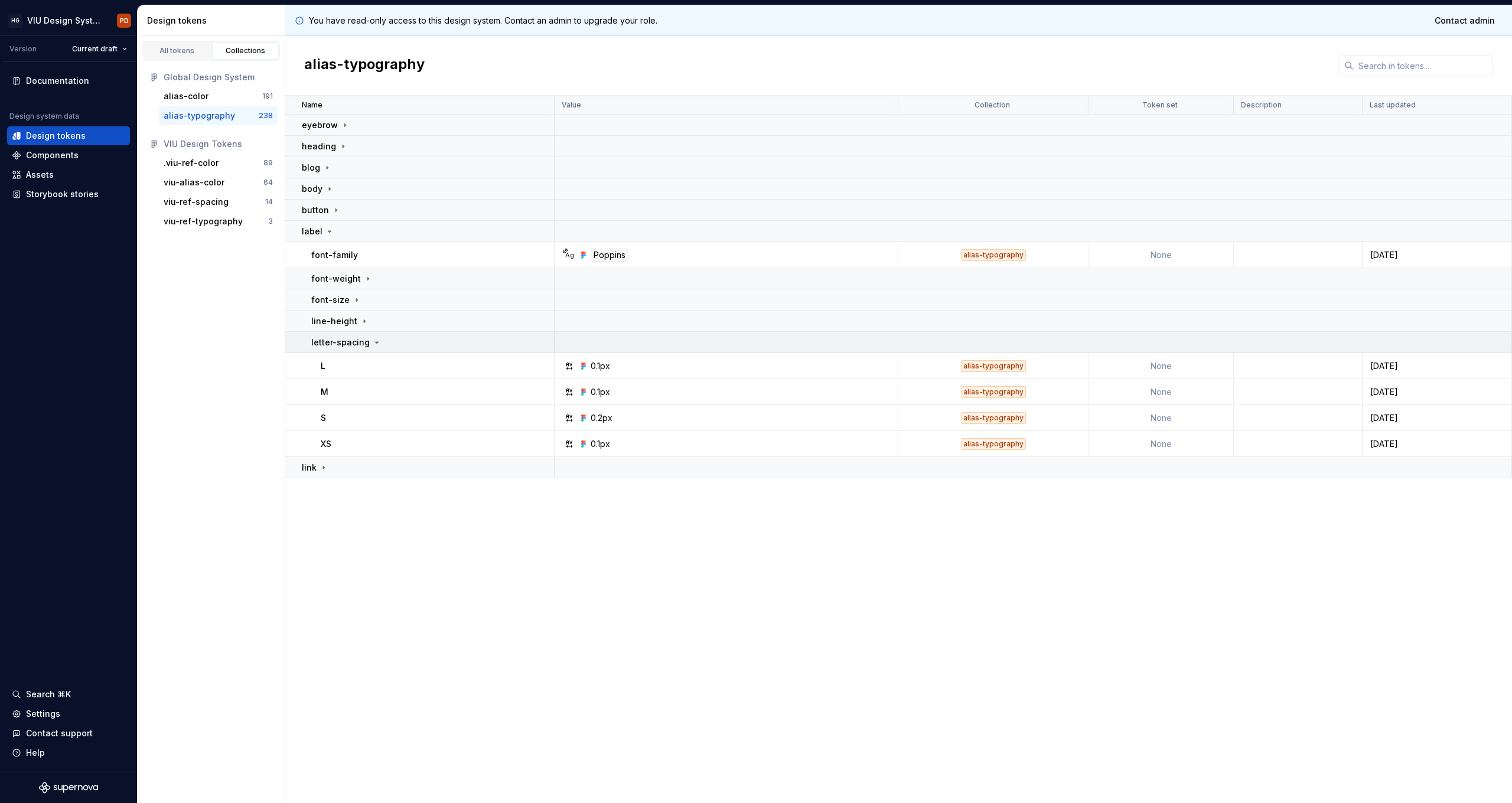
click at [374, 344] on icon at bounding box center [377, 343] width 10 height 10
click at [331, 206] on icon at bounding box center [336, 211] width 10 height 10
